Goal: Task Accomplishment & Management: Use online tool/utility

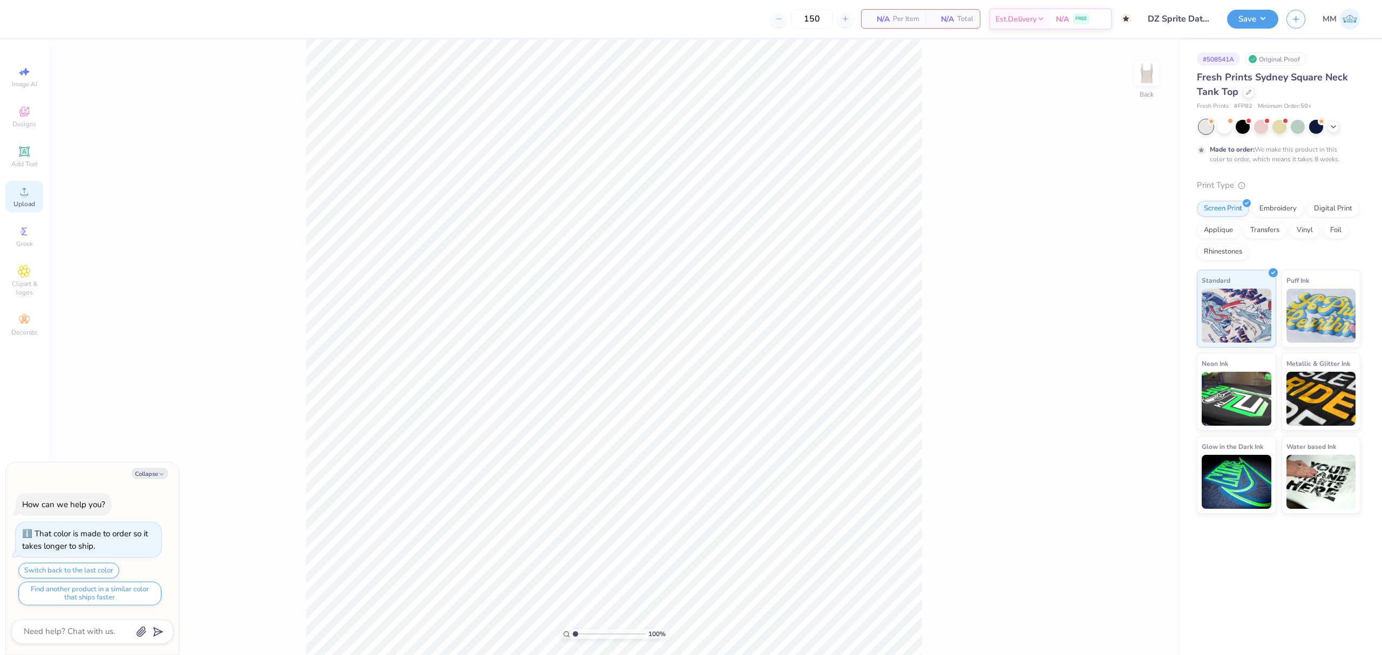
click at [21, 195] on icon at bounding box center [24, 191] width 13 height 13
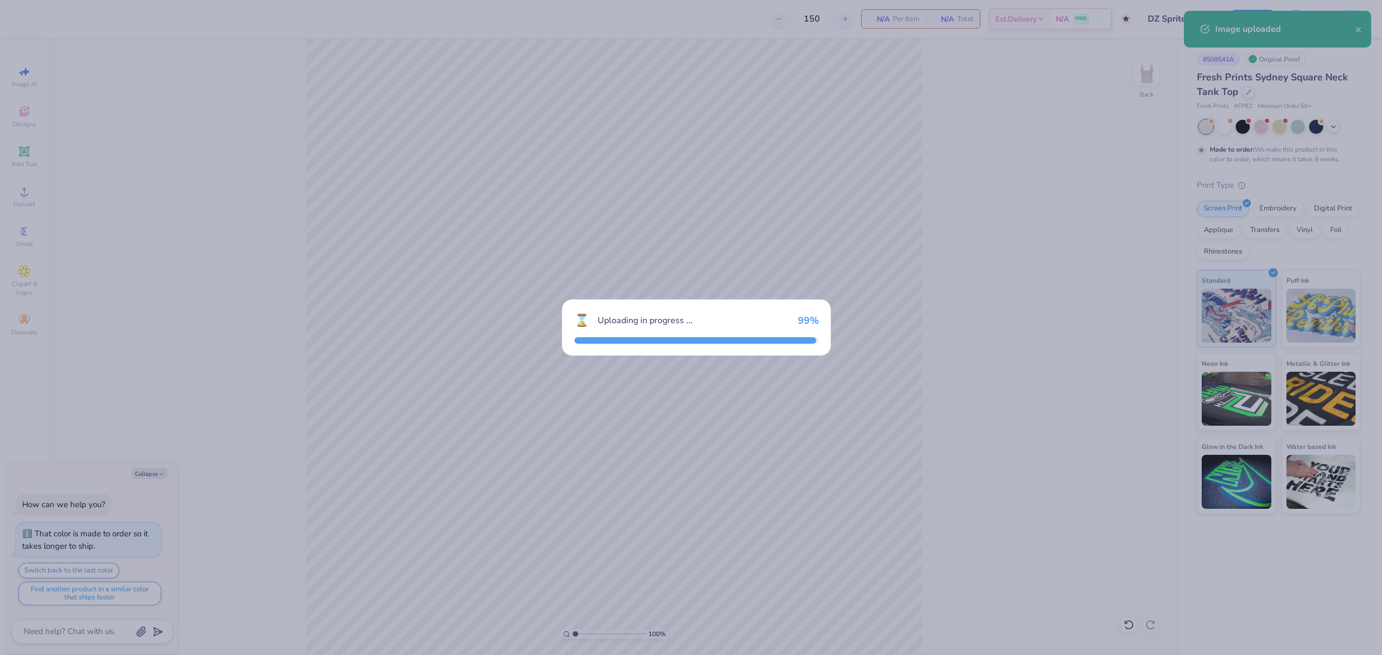
type textarea "x"
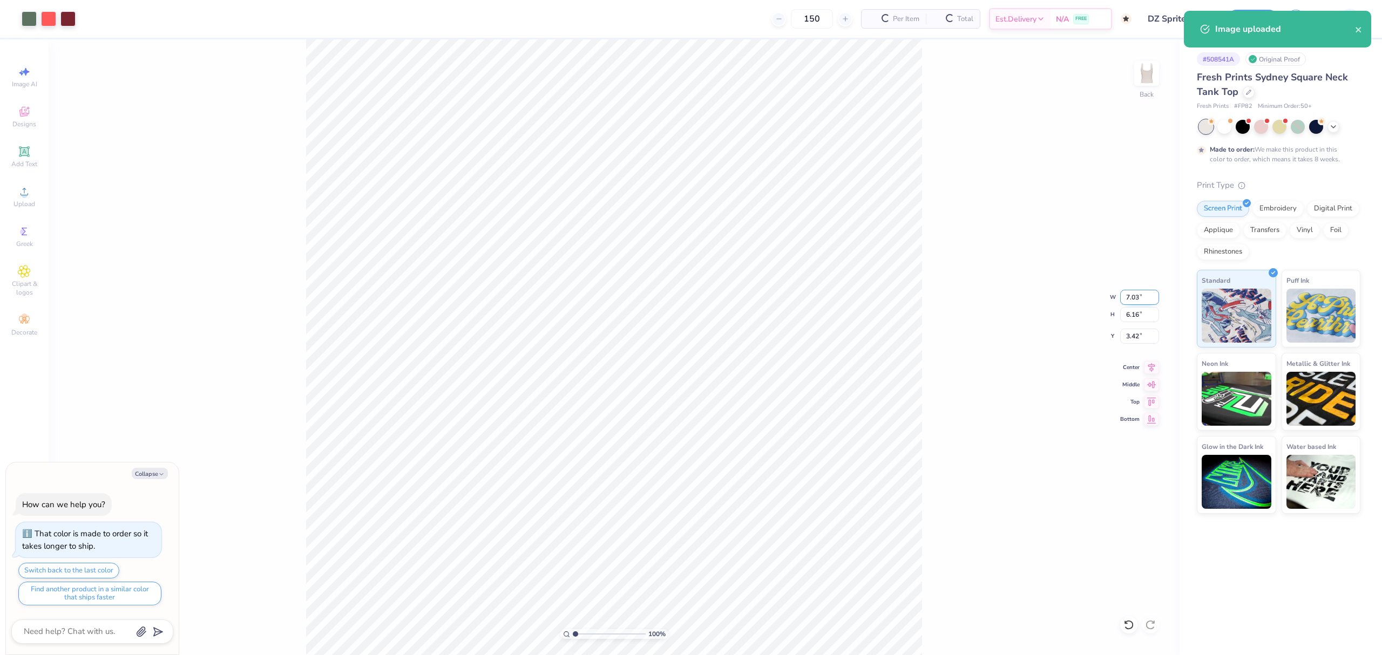
click at [1132, 298] on input "7.03" at bounding box center [1139, 297] width 39 height 15
type input "7"
type textarea "x"
type input "7.00"
type input "6.13"
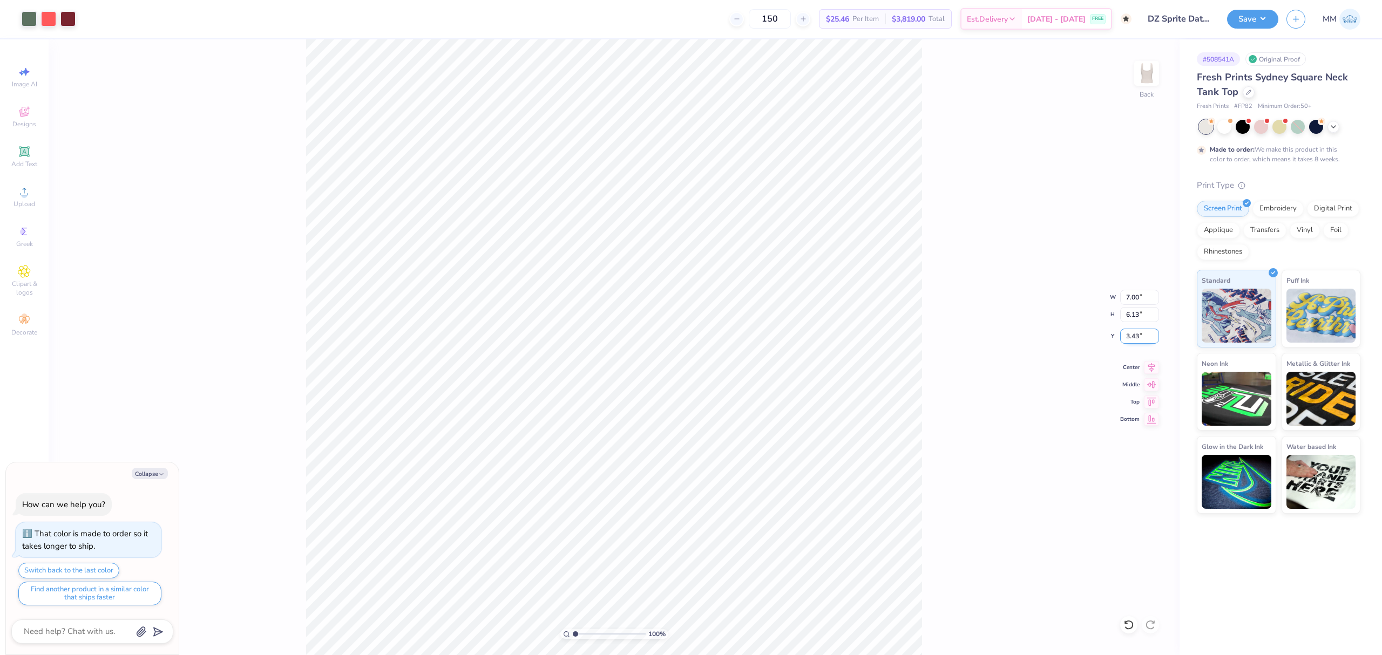
click at [1138, 343] on input "3.43" at bounding box center [1139, 336] width 39 height 15
type input "2"
type textarea "x"
type input "2.00"
type textarea "x"
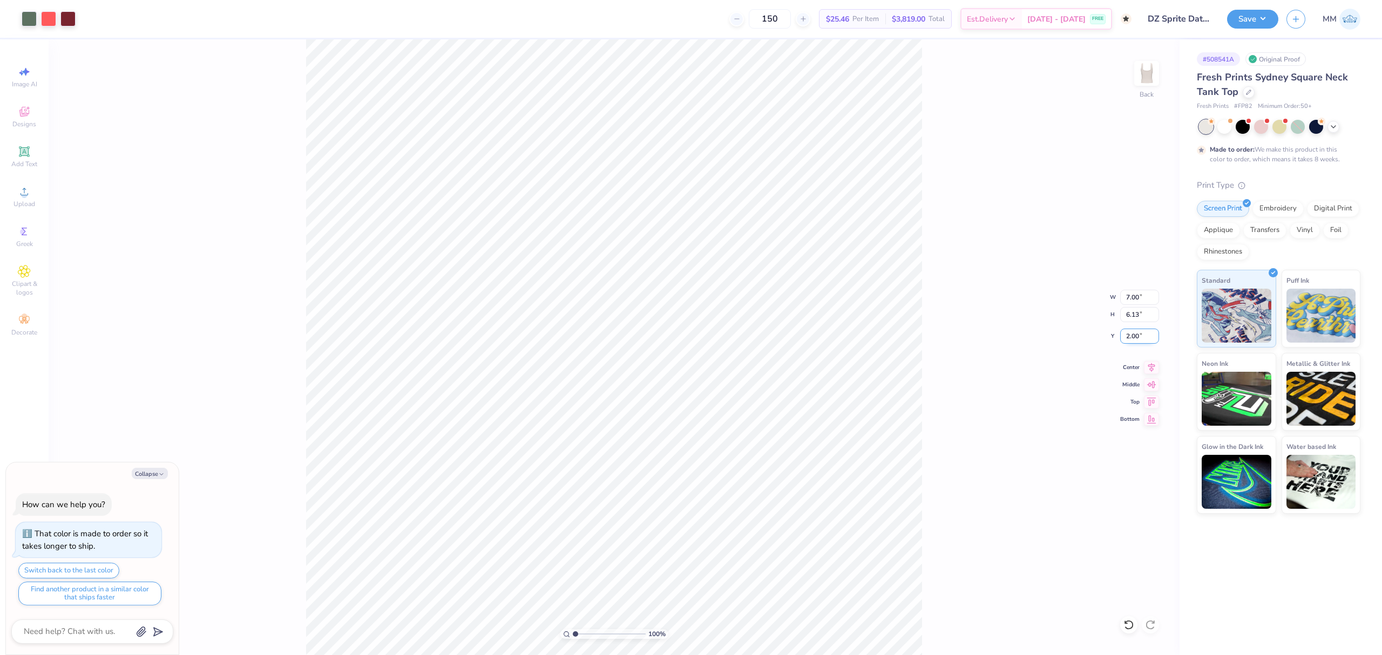
click at [1130, 334] on input "2.00" at bounding box center [1139, 336] width 39 height 15
type input "1.5"
type textarea "x"
type input "1.50"
click at [1147, 367] on icon at bounding box center [1151, 365] width 15 height 13
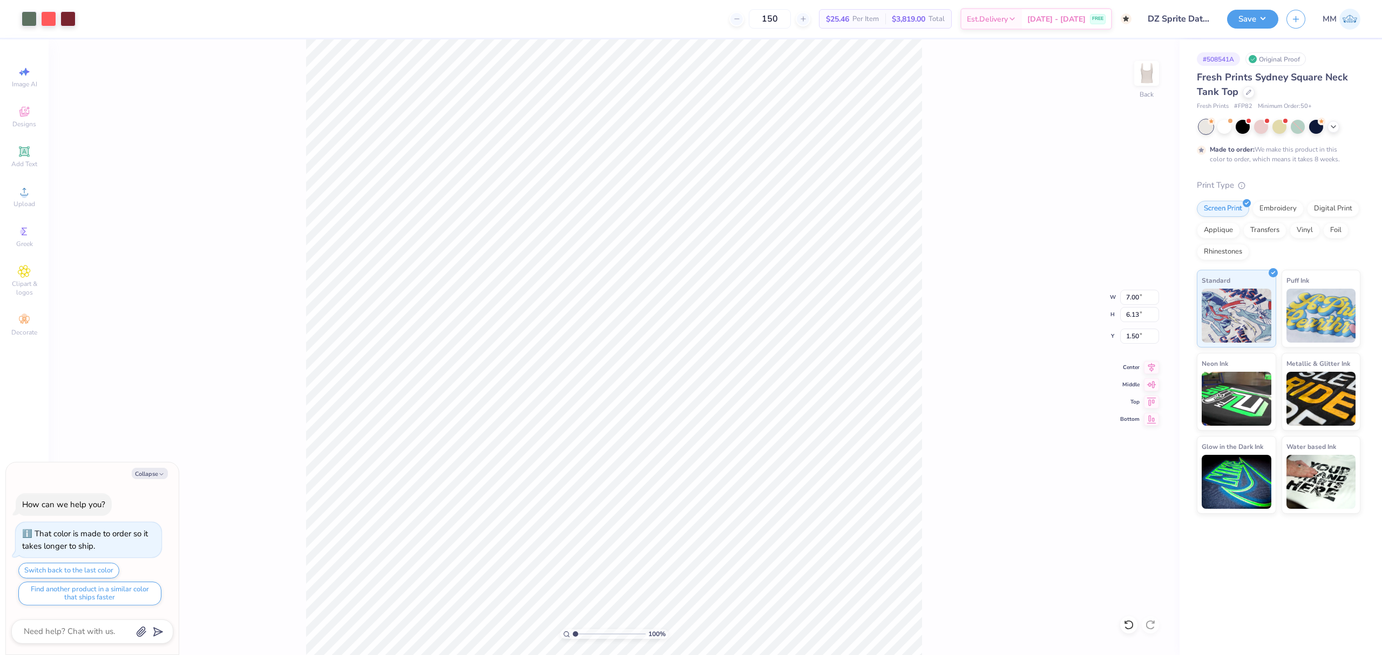
click at [963, 393] on div "100 % Back W 7.00 7.00 " H 6.13 6.13 " Y 1.50 1.50 " Center Middle Top Bottom" at bounding box center [614, 347] width 1131 height 616
click at [1236, 24] on button "Save" at bounding box center [1252, 17] width 51 height 19
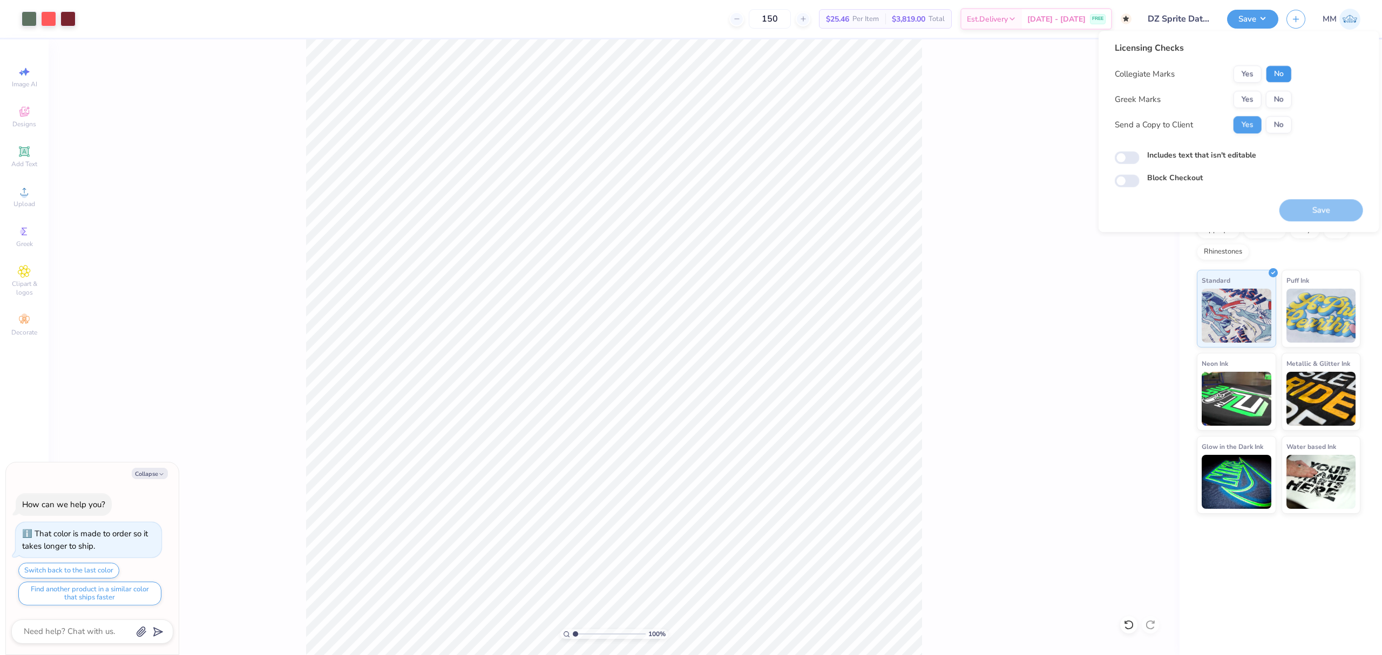
click at [1279, 76] on button "No" at bounding box center [1279, 73] width 26 height 17
click at [1245, 100] on button "Yes" at bounding box center [1247, 99] width 28 height 17
type textarea "x"
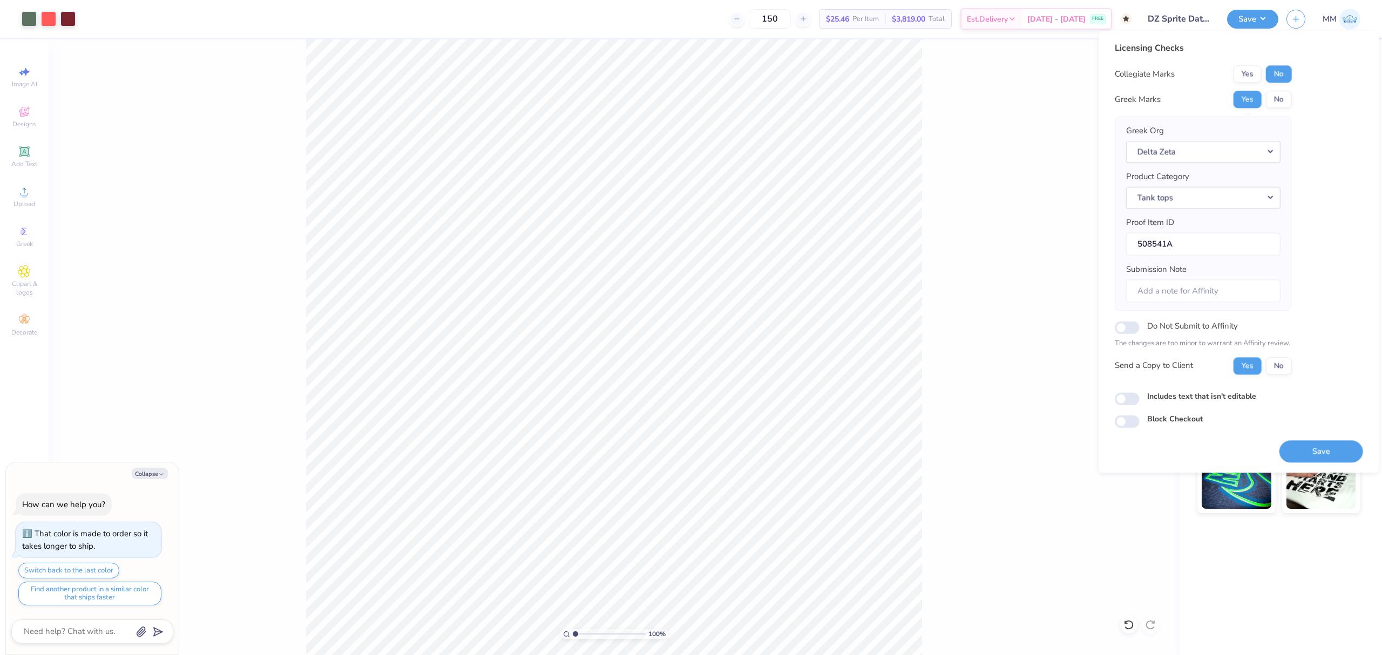
click at [1167, 395] on label "Includes text that isn't editable" at bounding box center [1201, 396] width 109 height 11
click at [1139, 395] on input "Includes text that isn't editable" at bounding box center [1126, 398] width 25 height 13
checkbox input "true"
click at [1292, 453] on button "Save" at bounding box center [1321, 451] width 84 height 22
type textarea "x"
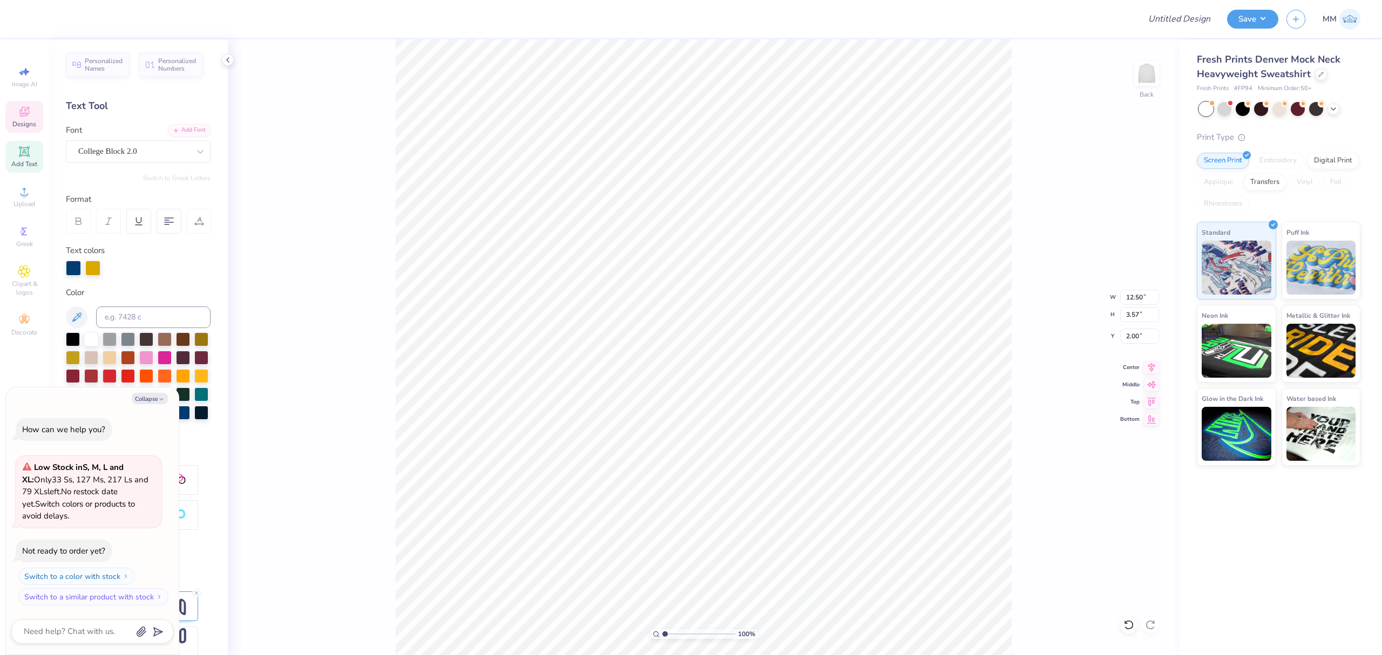
scroll to position [11, 3]
type textarea "x"
type textarea "p"
type textarea "x"
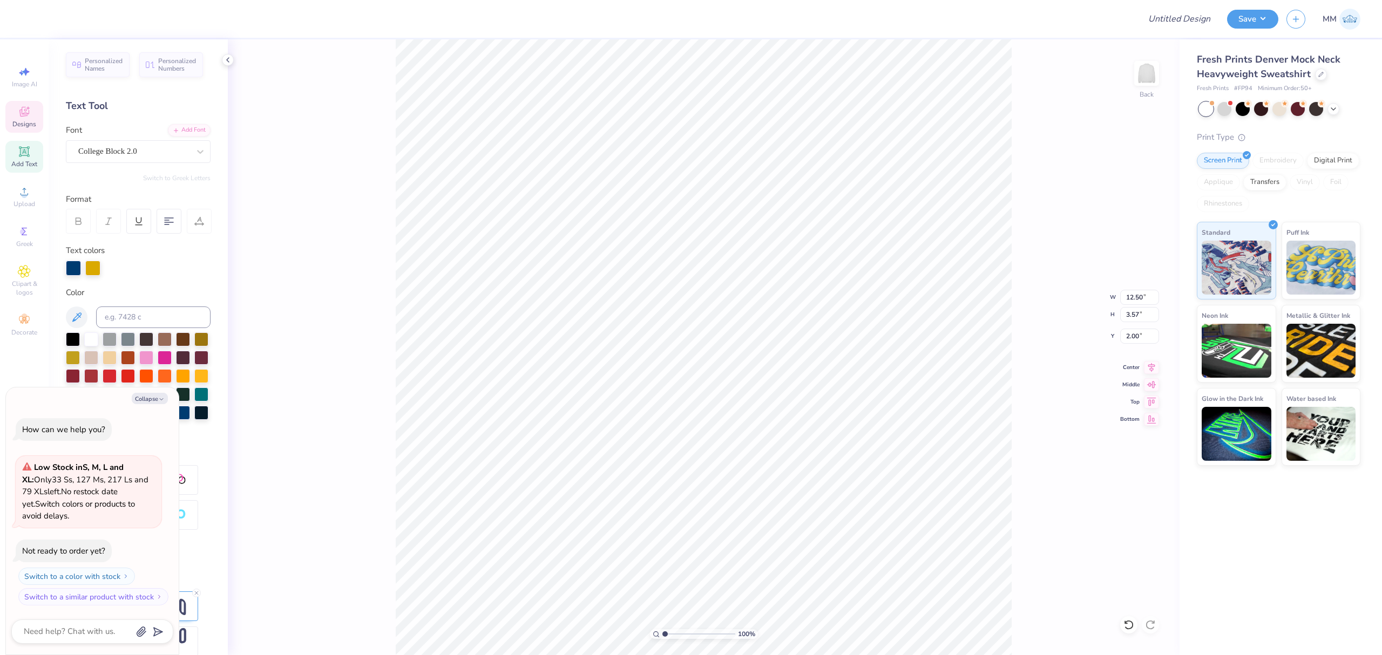
type textarea "pa"
type textarea "x"
type textarea "par"
type textarea "x"
type textarea "pare"
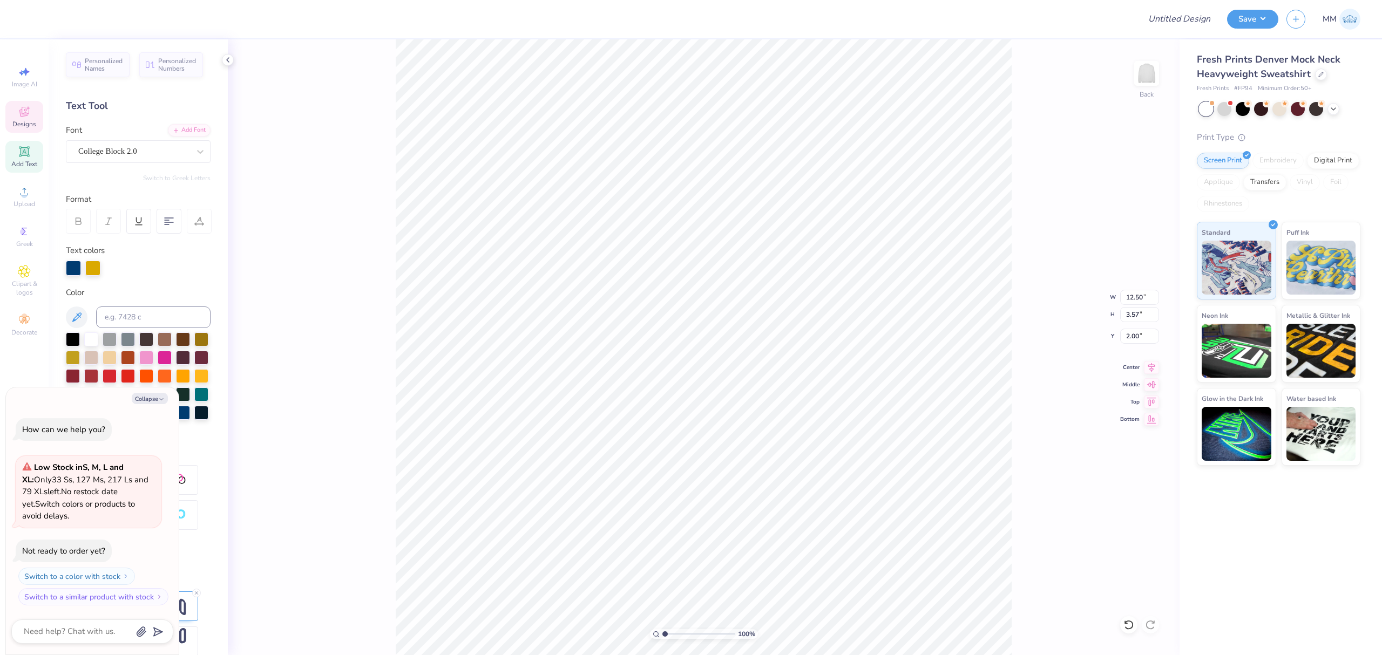
type textarea "x"
type textarea "parent"
type textarea "x"
type textarea "parents"
type textarea "x"
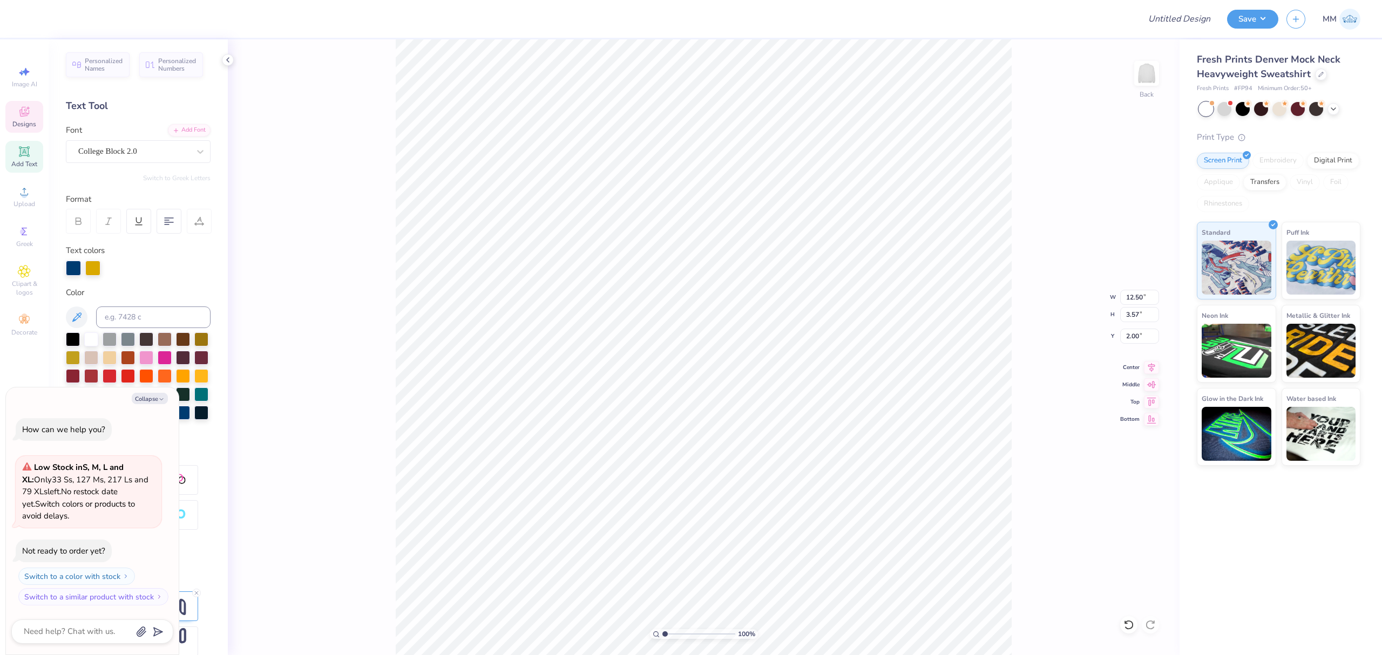
type textarea "parents"
type textarea "x"
type textarea "parents w"
type textarea "x"
type textarea "parents we"
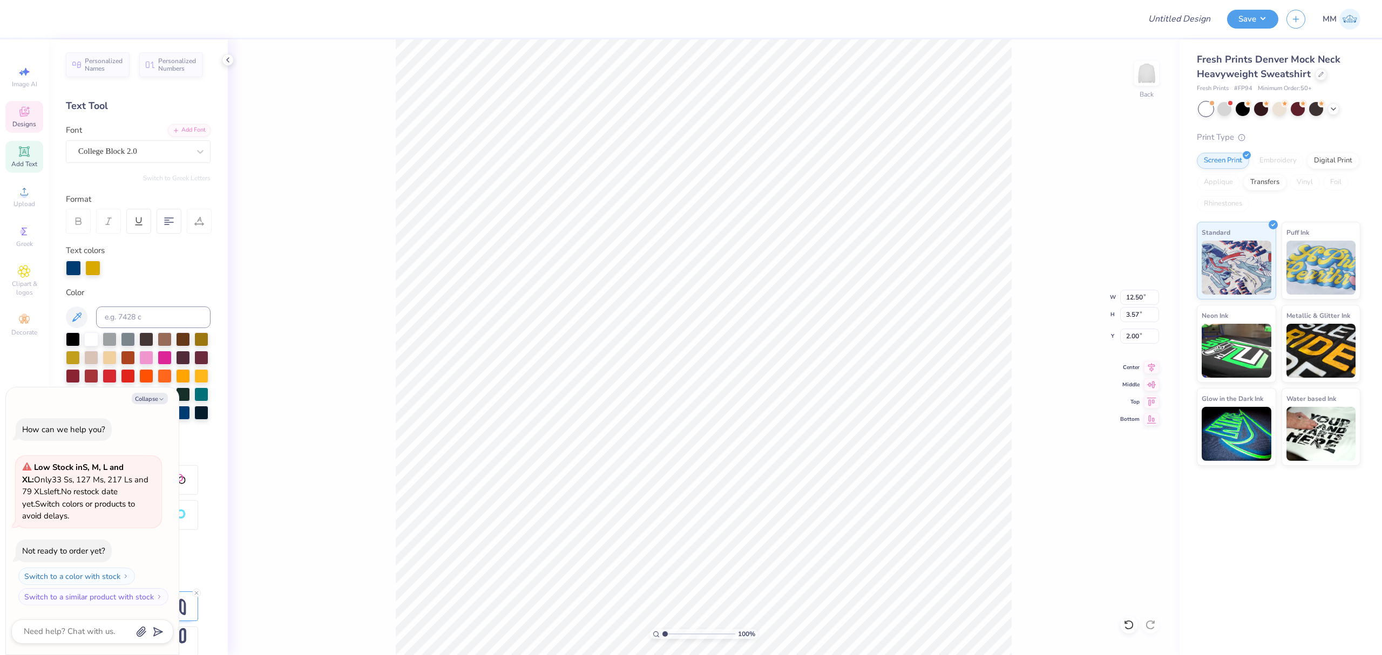
type textarea "x"
type textarea "parents wee"
type textarea "x"
type textarea "parents week"
type textarea "x"
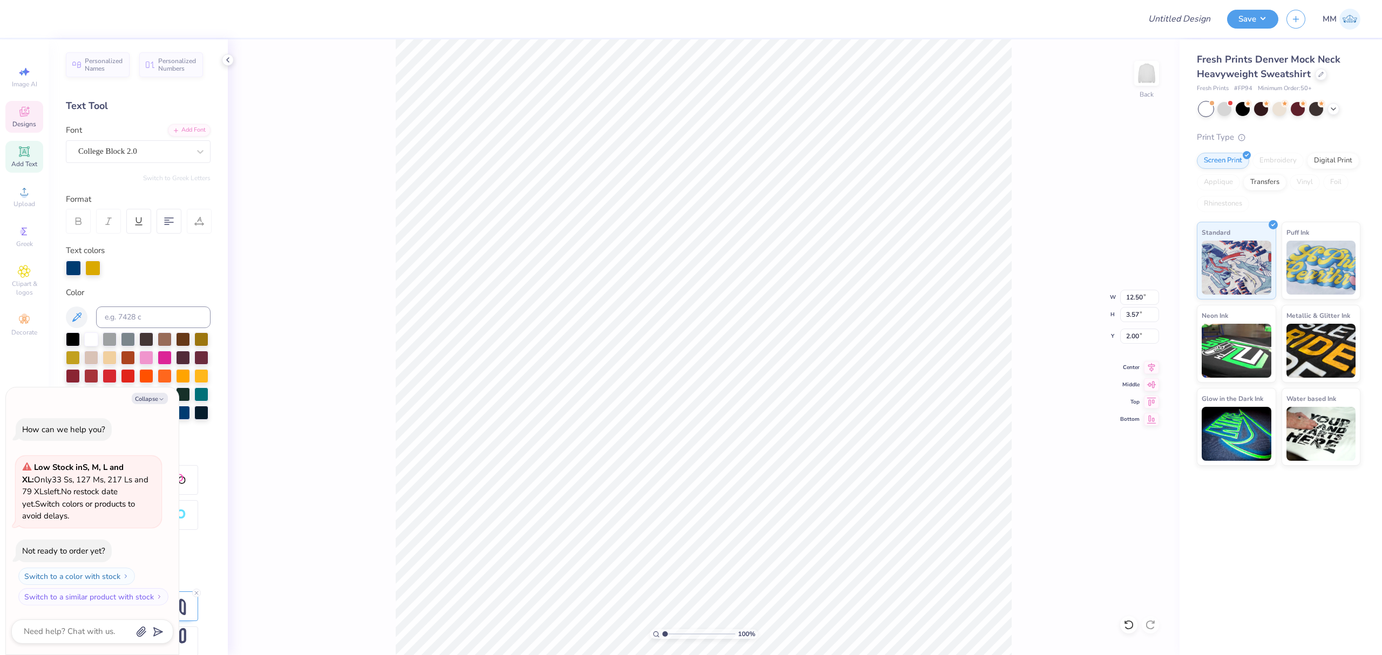
type textarea "parents weeken"
type textarea "x"
type textarea "parents weekend"
paste textarea "Central Michigan University"
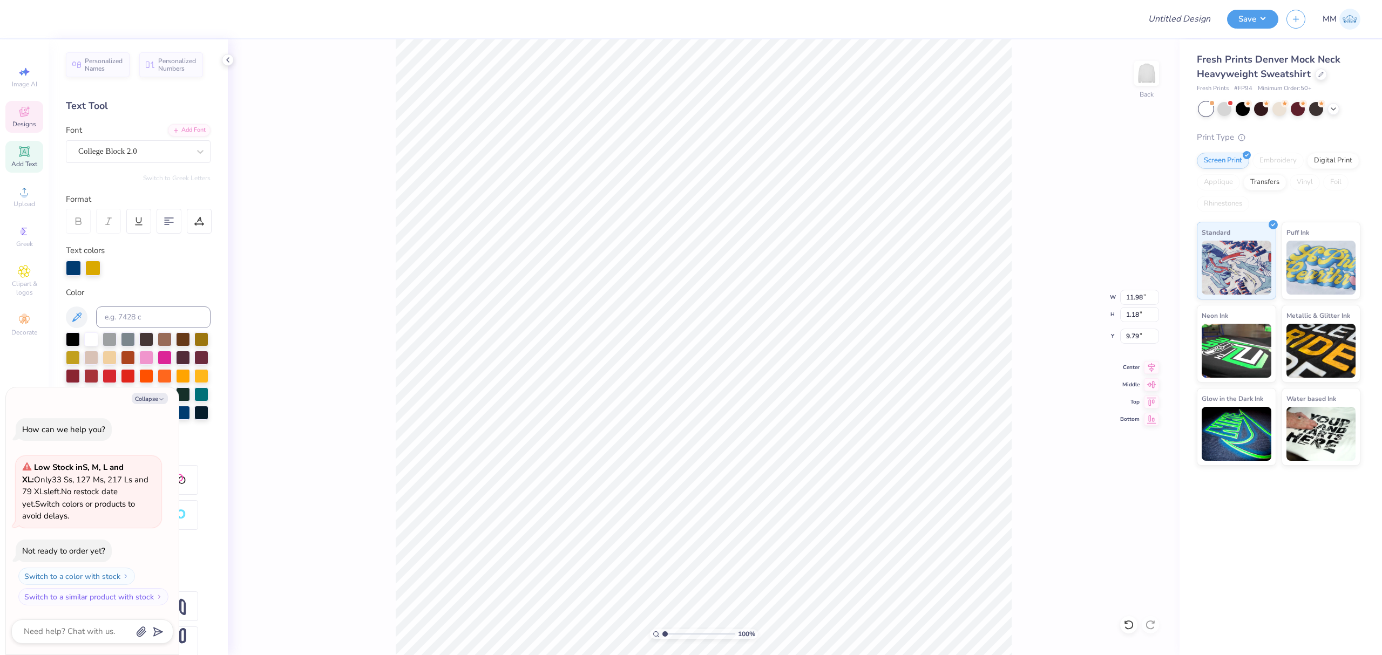
type textarea "x"
type textarea "Central Michigan University"
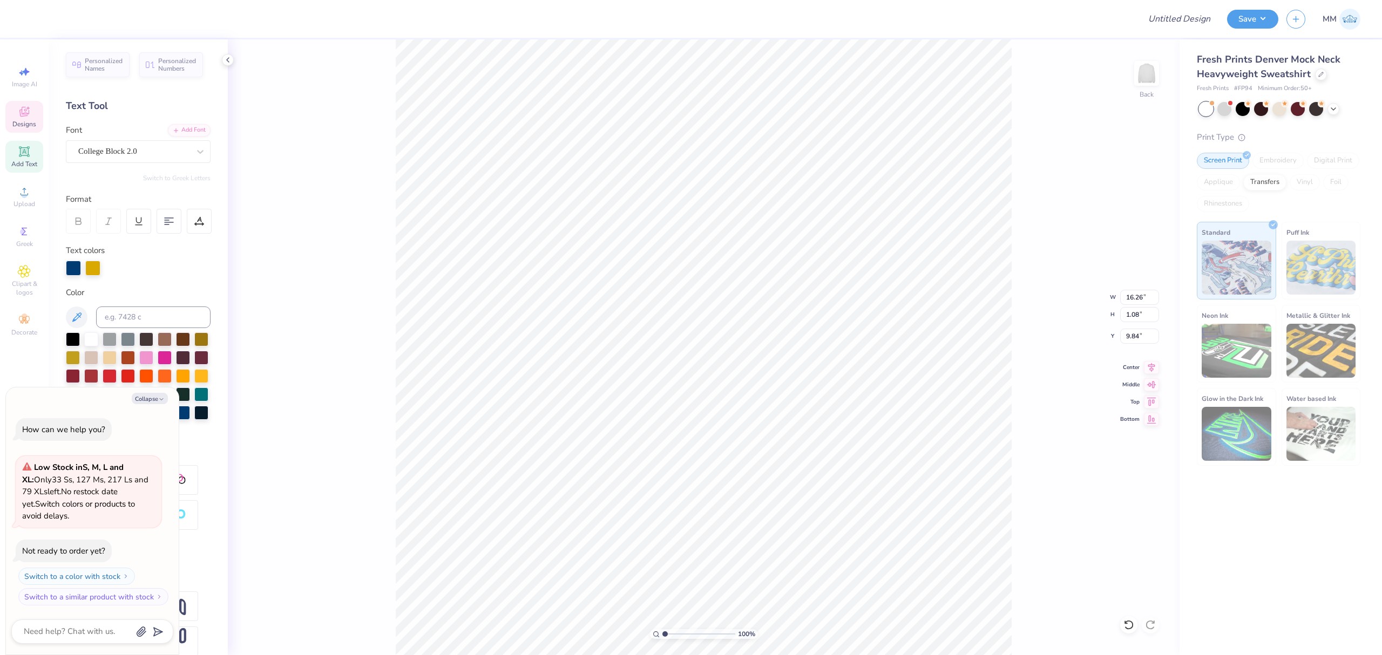
type textarea "x"
type input "12.49"
type input "3.56"
type input "2.01"
type textarea "x"
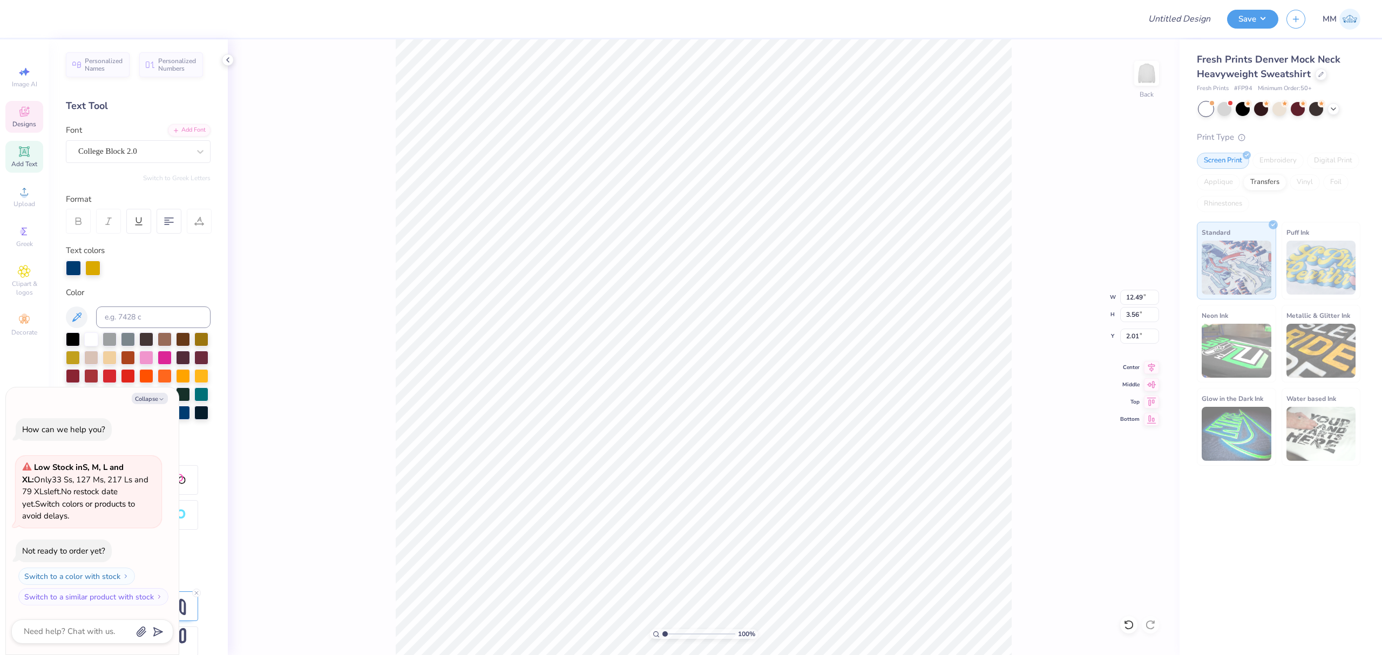
type input "16.26"
type input "1.08"
type input "9.84"
type textarea "x"
click at [1130, 294] on input "16.26" at bounding box center [1139, 297] width 39 height 15
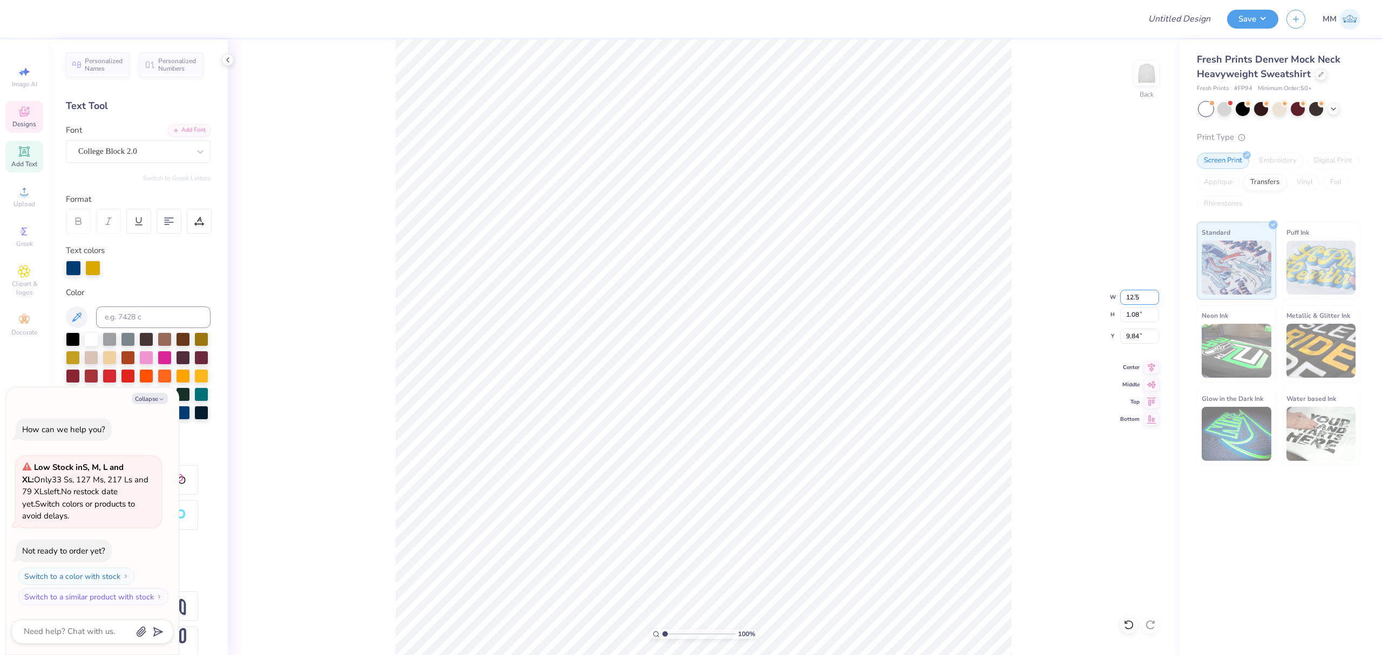
type input "12.5"
type textarea "x"
type input "12.50"
type input "0.83"
type input "9.97"
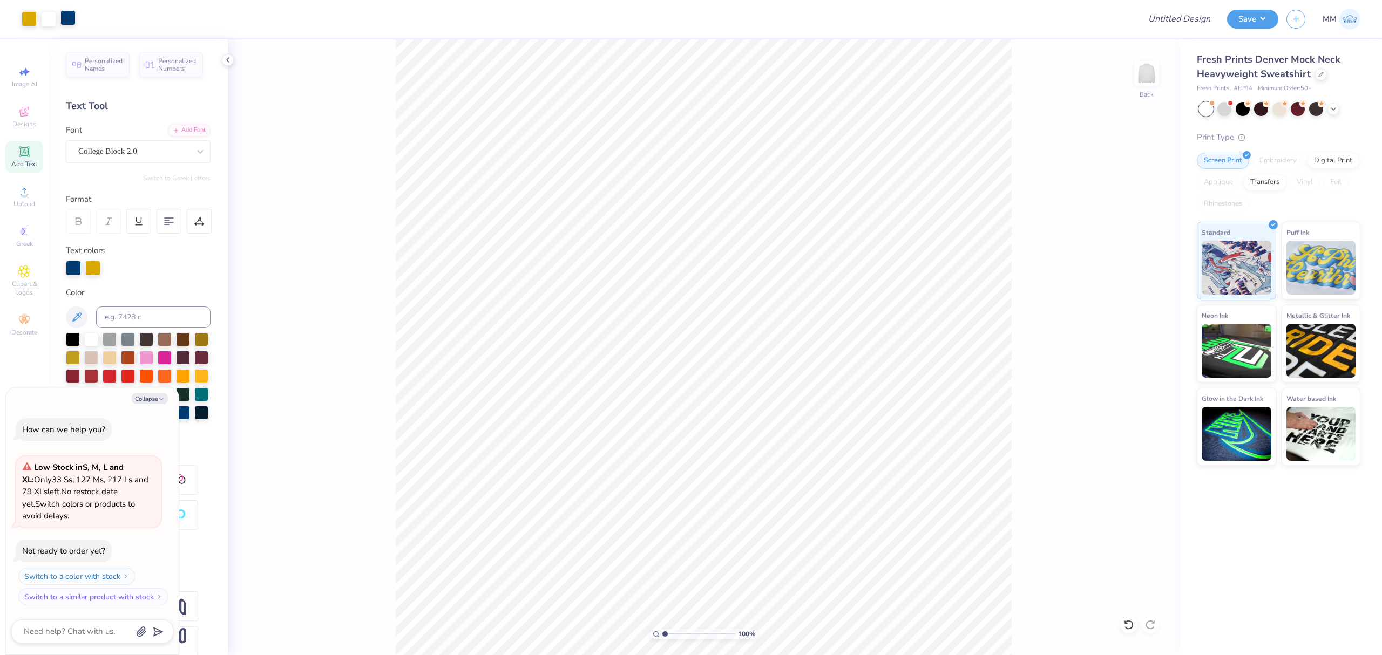
click at [70, 20] on div at bounding box center [67, 17] width 15 height 15
type textarea "x"
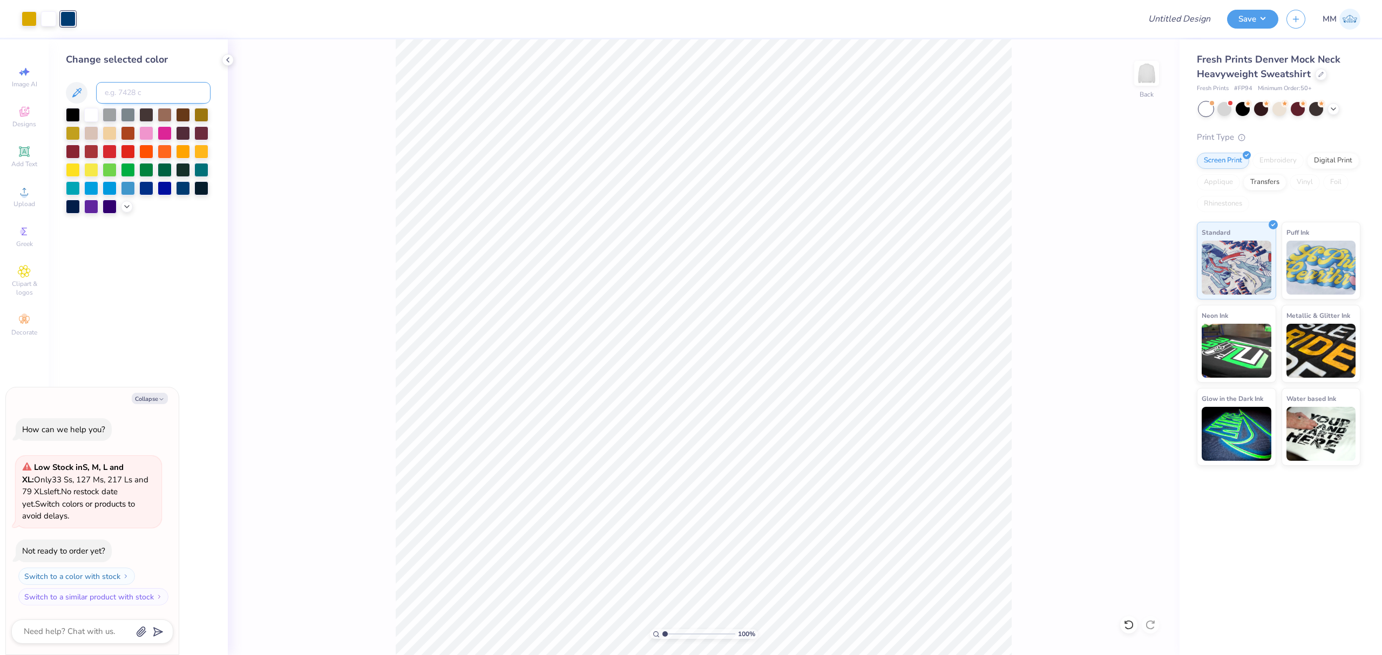
click at [114, 91] on input at bounding box center [153, 93] width 114 height 22
click at [67, 18] on div at bounding box center [67, 18] width 15 height 15
click at [111, 94] on input at bounding box center [153, 93] width 114 height 22
type input "209"
click at [113, 89] on input at bounding box center [153, 93] width 114 height 22
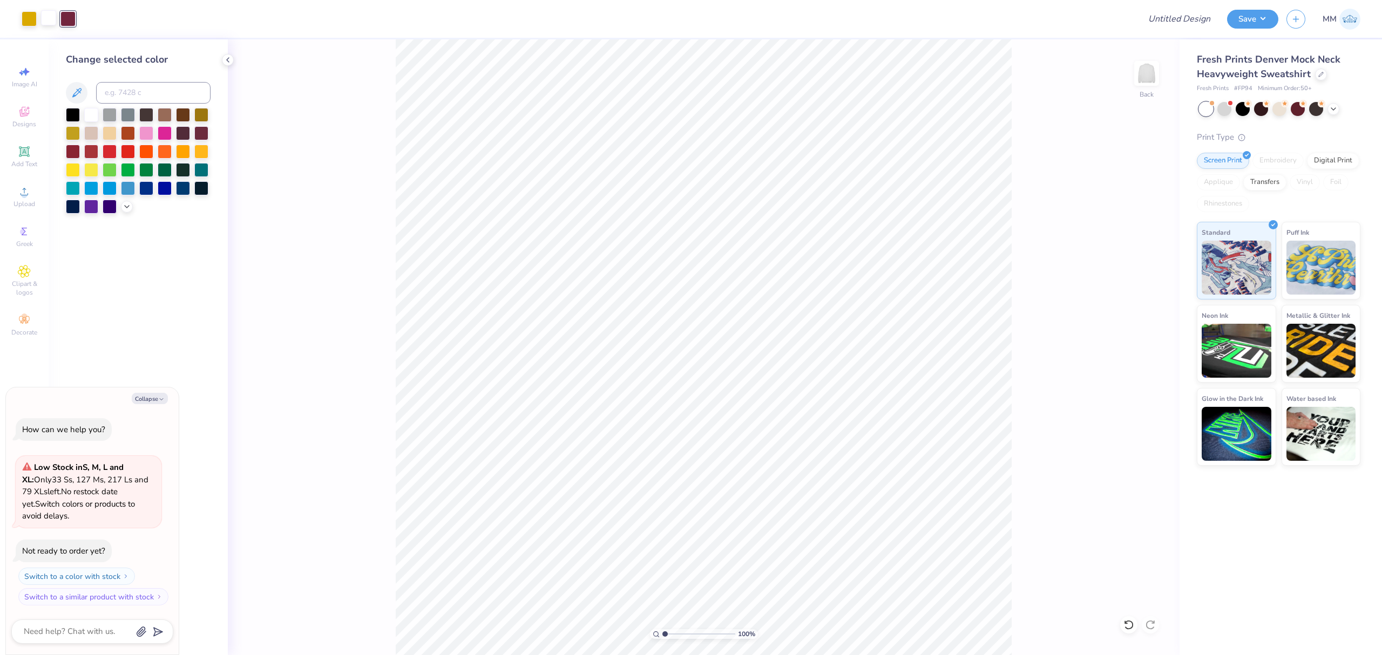
drag, startPoint x: 35, startPoint y: 17, endPoint x: 45, endPoint y: 26, distance: 14.2
click at [35, 16] on div at bounding box center [29, 18] width 15 height 15
type textarea "x"
click at [120, 83] on input at bounding box center [153, 93] width 114 height 22
type input "123"
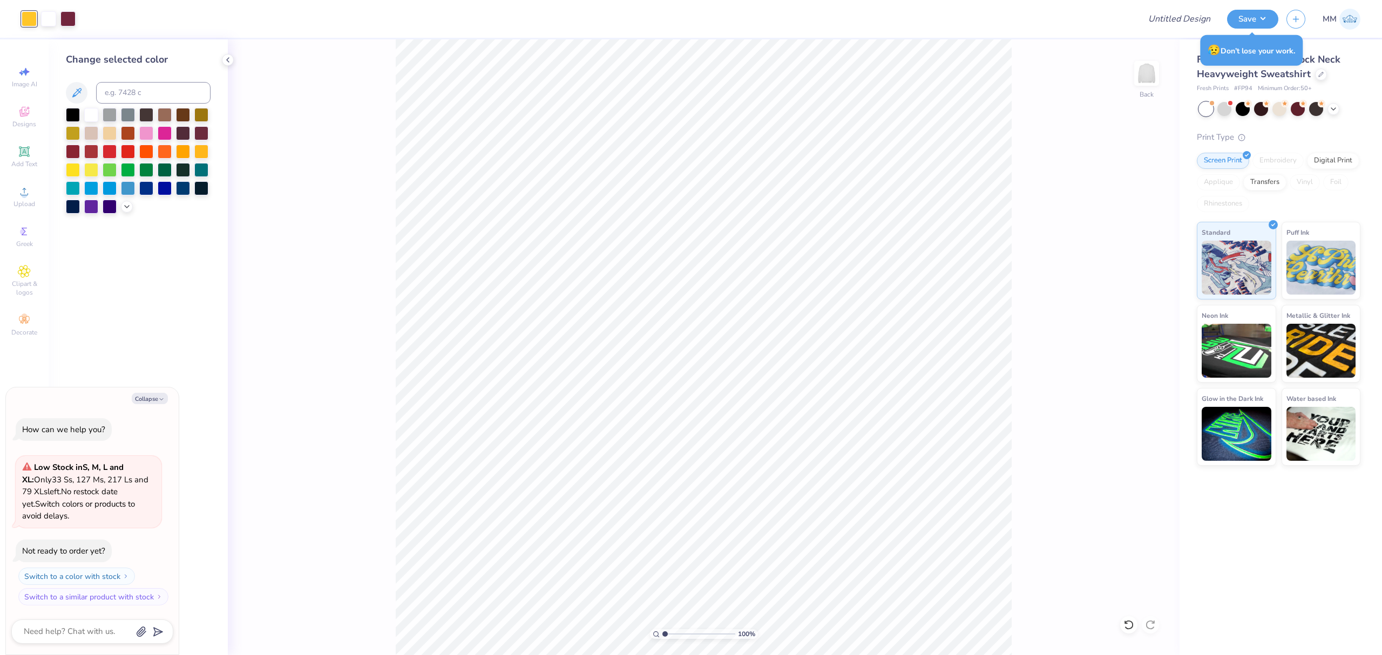
type textarea "x"
